Goal: Task Accomplishment & Management: Use online tool/utility

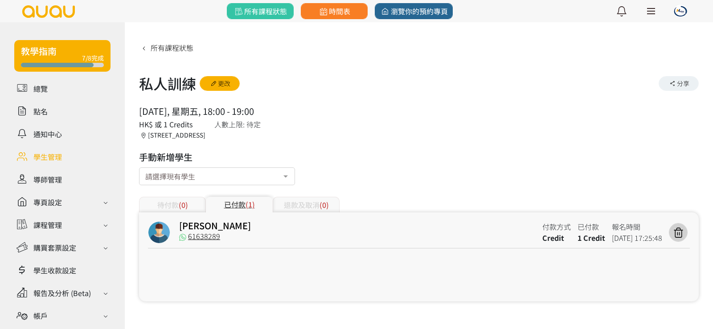
click at [49, 161] on link at bounding box center [62, 157] width 96 height 16
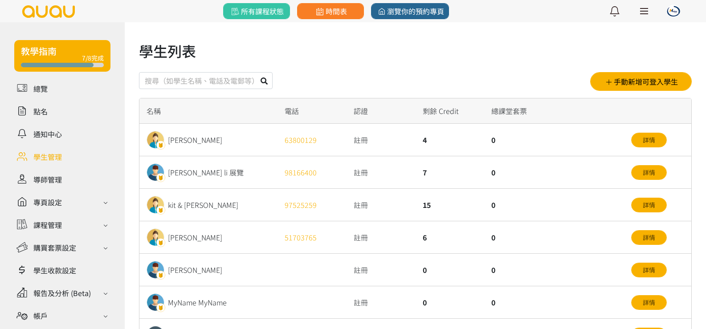
click at [193, 73] on input "text" at bounding box center [206, 80] width 134 height 17
type input "鈑"
type input "ceci"
click at [259, 82] on button at bounding box center [264, 80] width 17 height 17
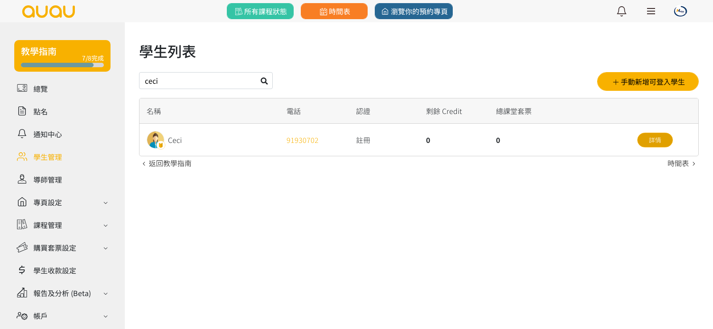
click at [650, 135] on link "詳情" at bounding box center [655, 140] width 36 height 15
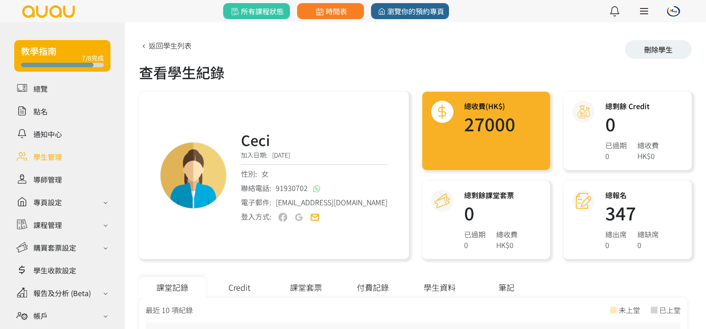
click at [227, 282] on div "Credit" at bounding box center [239, 287] width 67 height 21
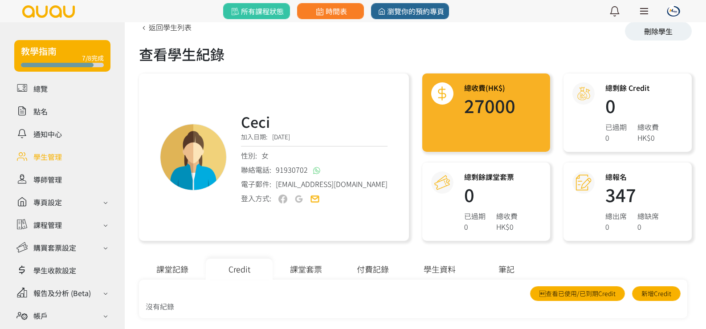
scroll to position [28, 0]
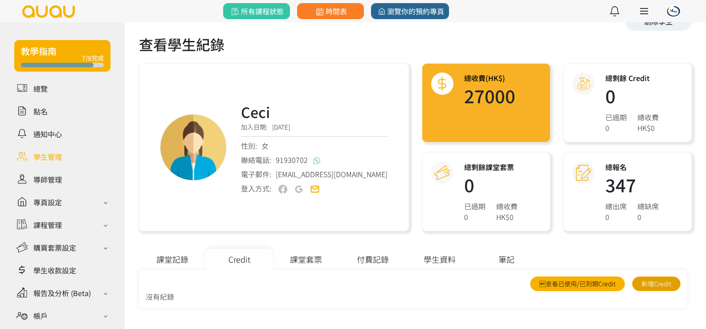
click at [661, 281] on link "新增Credit" at bounding box center [656, 284] width 49 height 15
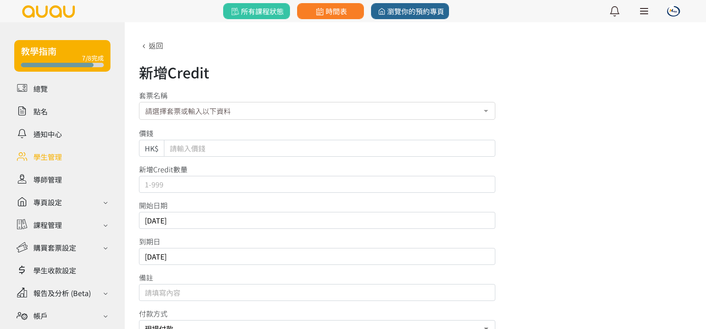
click at [191, 142] on input "Default" at bounding box center [329, 148] width 331 height 17
type input "1500"
click at [200, 190] on input "text" at bounding box center [317, 184] width 356 height 17
type input "5"
click at [530, 207] on div "開始日期 [DATE]" at bounding box center [415, 214] width 553 height 29
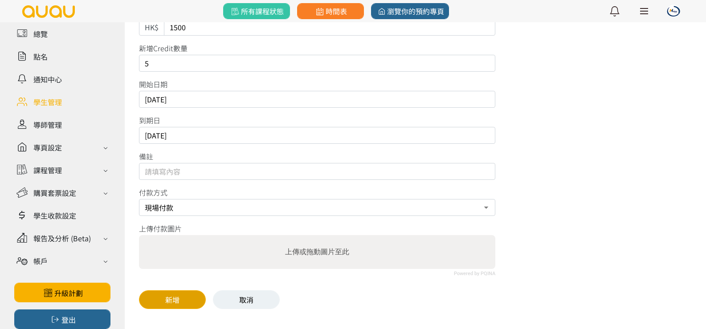
scroll to position [122, 0]
click at [163, 302] on button "新增" at bounding box center [172, 299] width 67 height 19
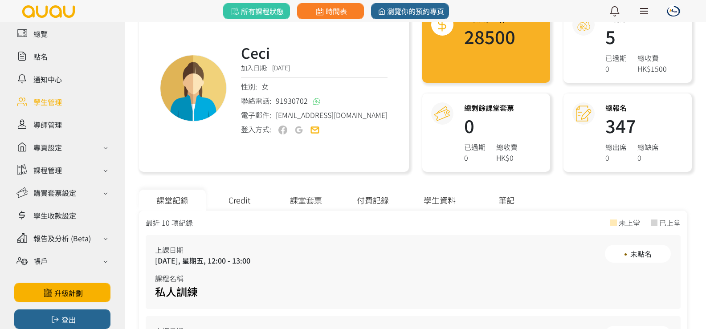
scroll to position [89, 0]
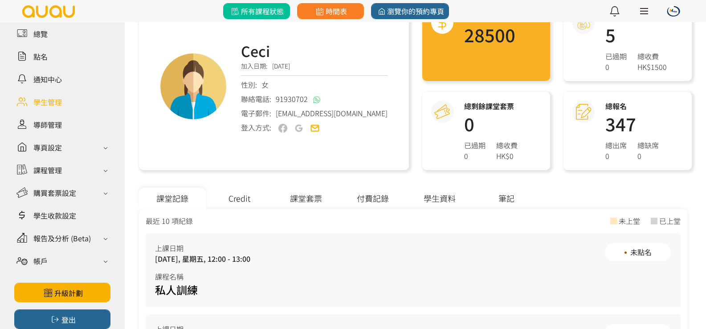
click at [272, 14] on span "所有課程狀態" at bounding box center [256, 11] width 54 height 11
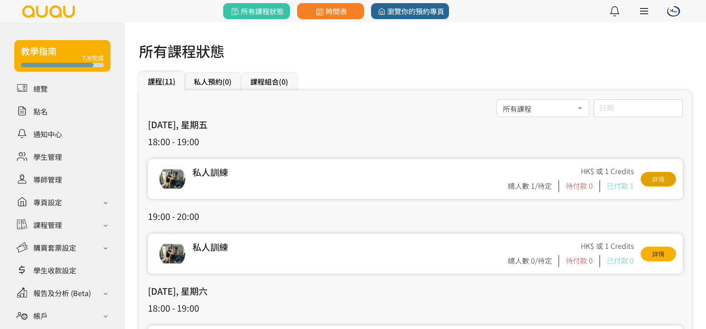
click at [653, 177] on link "詳情" at bounding box center [659, 179] width 36 height 15
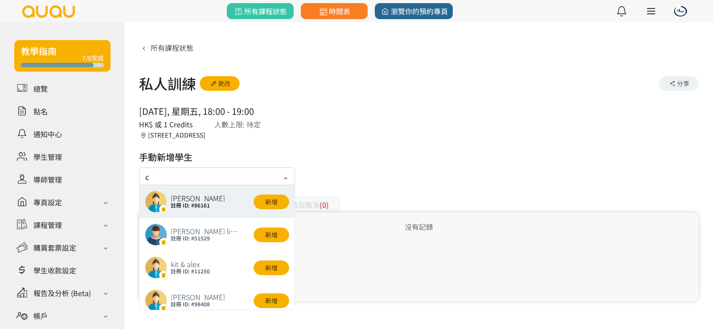
type input "ce"
click at [268, 200] on button "新增" at bounding box center [271, 202] width 36 height 15
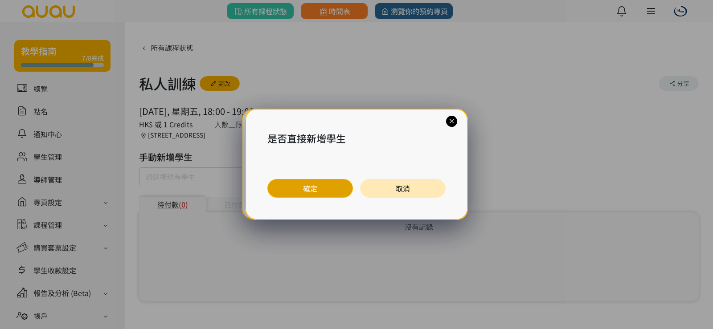
click at [302, 190] on button "確定" at bounding box center [310, 188] width 86 height 19
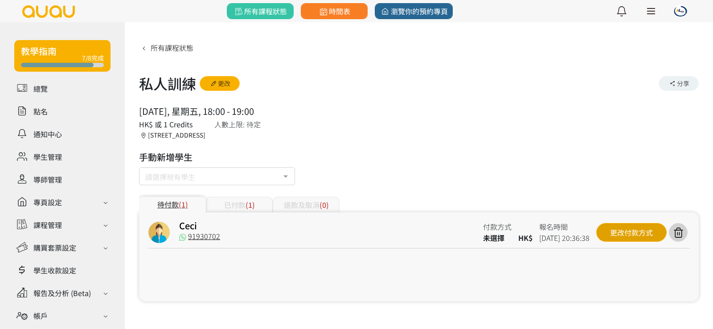
click at [625, 236] on div "更改付款方式" at bounding box center [631, 232] width 70 height 19
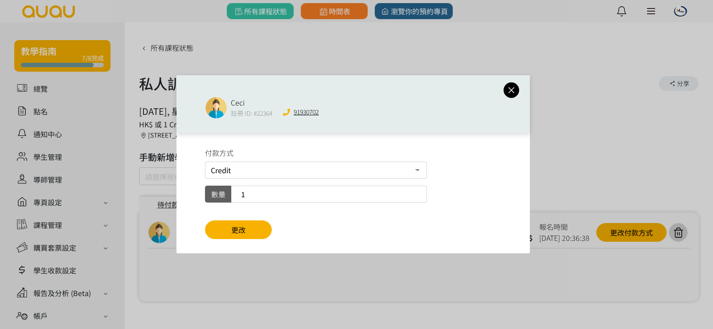
click at [241, 241] on div "付款方式 Credit 現場付款 數量 1 更改" at bounding box center [352, 193] width 353 height 120
click at [241, 234] on span "更改" at bounding box center [238, 230] width 14 height 11
